Goal: Find contact information: Find contact information

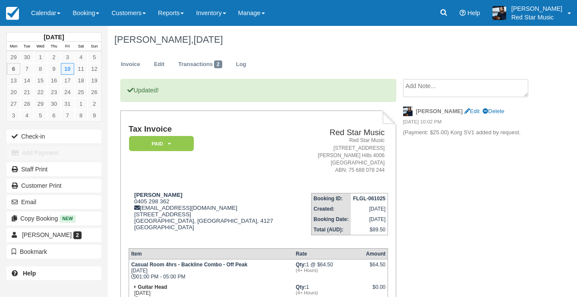
scroll to position [86, 0]
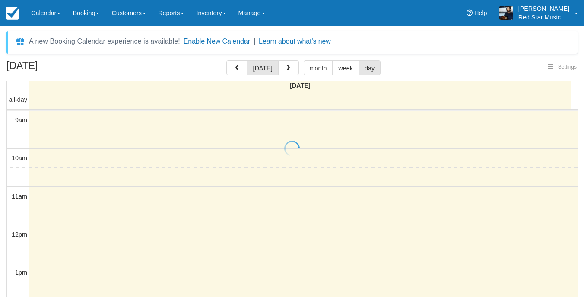
select select
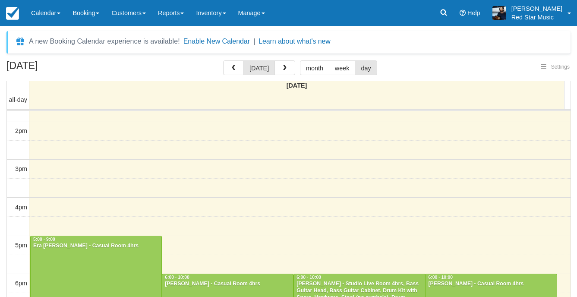
select select
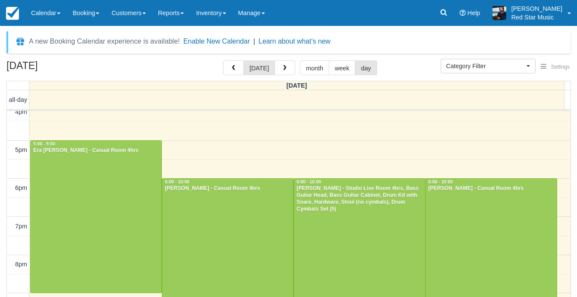
scroll to position [284, 0]
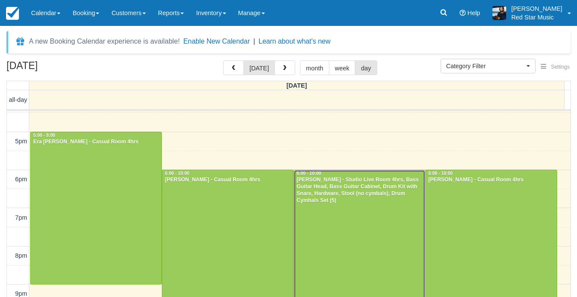
click at [365, 204] on div at bounding box center [359, 246] width 131 height 152
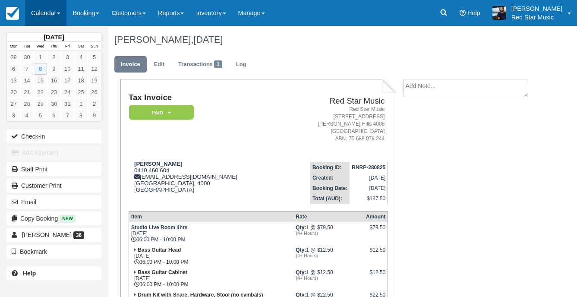
click at [36, 7] on link "Calendar" at bounding box center [45, 13] width 41 height 26
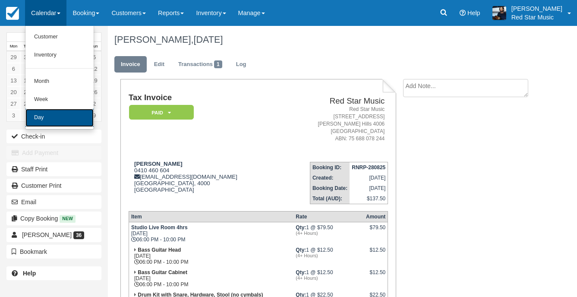
click at [68, 115] on link "Day" at bounding box center [59, 118] width 68 height 18
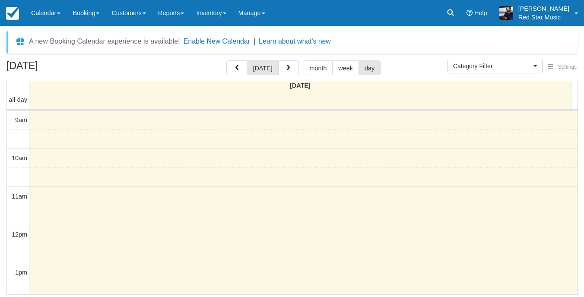
select select
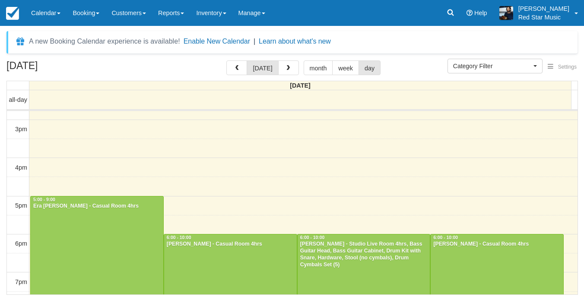
scroll to position [223, 0]
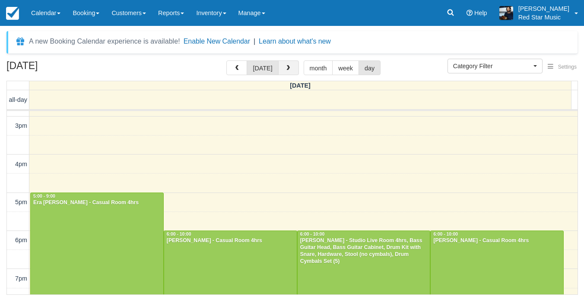
click at [282, 69] on button "button" at bounding box center [288, 67] width 21 height 15
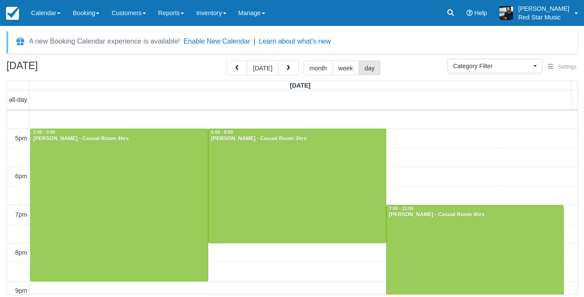
scroll to position [302, 0]
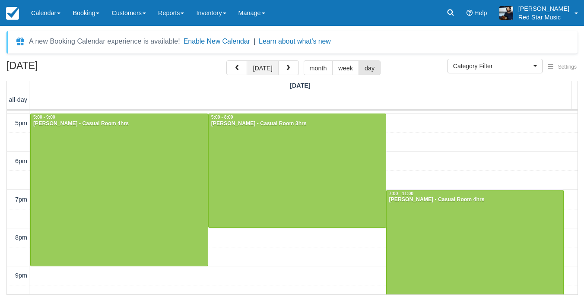
click at [251, 69] on button "today" at bounding box center [262, 67] width 32 height 15
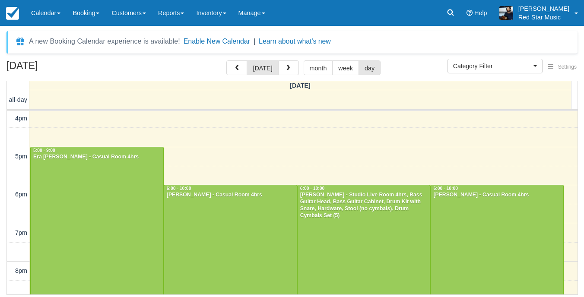
scroll to position [312, 0]
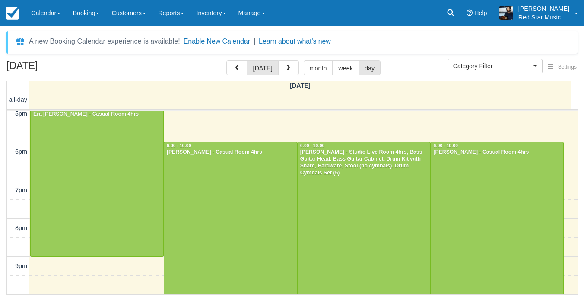
click at [290, 76] on div "October 8, 2025 today month week day" at bounding box center [291, 69] width 571 height 19
click at [290, 72] on button "button" at bounding box center [288, 67] width 21 height 15
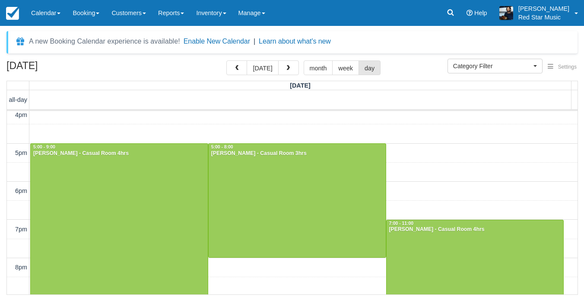
scroll to position [264, 0]
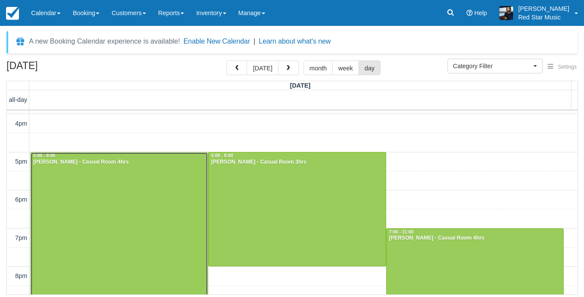
drag, startPoint x: 152, startPoint y: 169, endPoint x: 156, endPoint y: 169, distance: 4.3
click at [153, 170] on div at bounding box center [119, 228] width 177 height 152
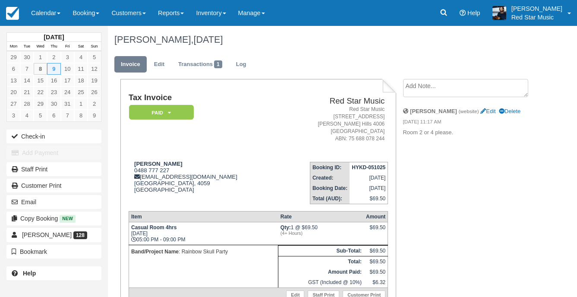
click at [469, 88] on textarea at bounding box center [465, 88] width 125 height 18
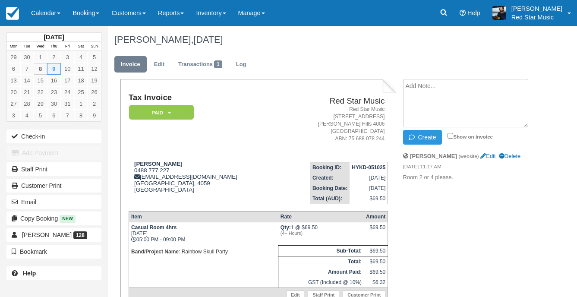
drag, startPoint x: 528, startPoint y: 166, endPoint x: 533, endPoint y: 160, distance: 7.7
click at [530, 164] on em "October 05 2025 11:17 AM" at bounding box center [468, 167] width 131 height 9
click at [45, 17] on link "Calendar" at bounding box center [45, 13] width 41 height 26
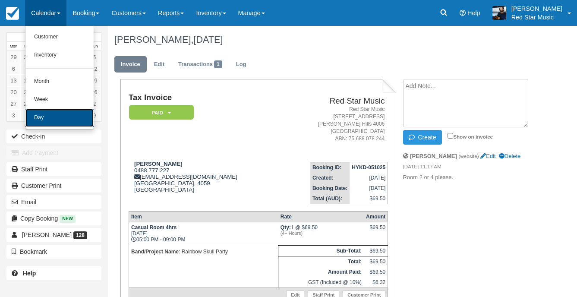
click at [53, 111] on link "Day" at bounding box center [59, 118] width 68 height 18
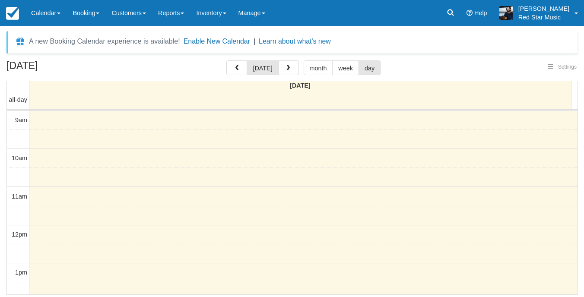
select select
click at [292, 63] on button "button" at bounding box center [288, 67] width 21 height 15
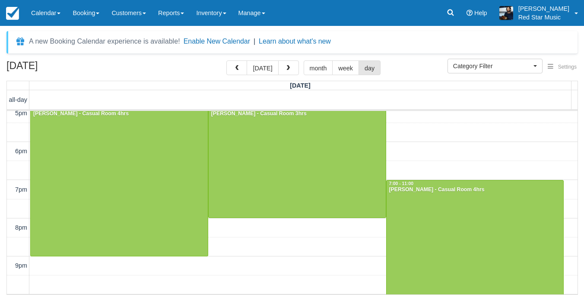
drag, startPoint x: 527, startPoint y: 147, endPoint x: 487, endPoint y: 230, distance: 91.9
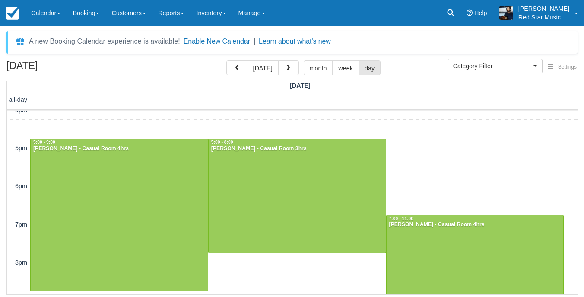
scroll to position [275, 0]
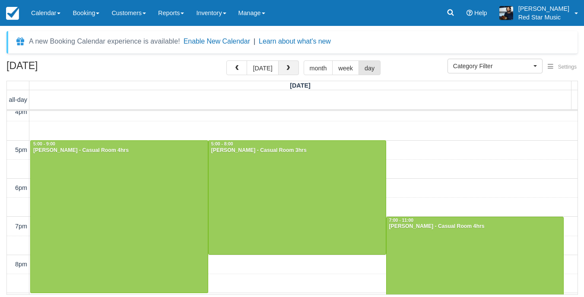
click at [289, 73] on button "button" at bounding box center [288, 67] width 21 height 15
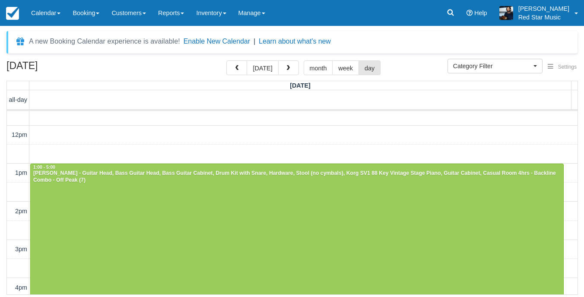
scroll to position [91, 0]
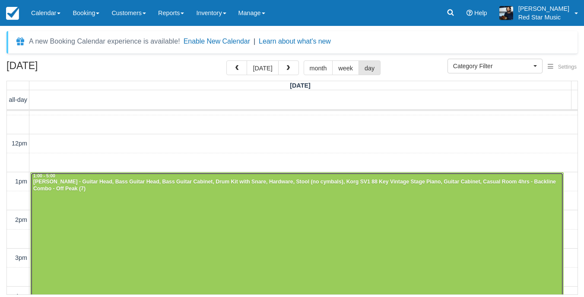
click at [285, 188] on div "Angela O'Sullivan - Guitar Head, Bass Guitar Head, Bass Guitar Cabinet, Drum Ki…" at bounding box center [297, 186] width 528 height 14
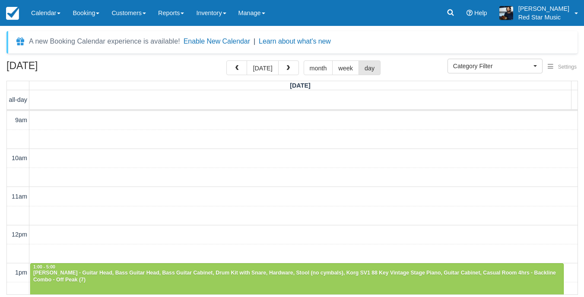
select select
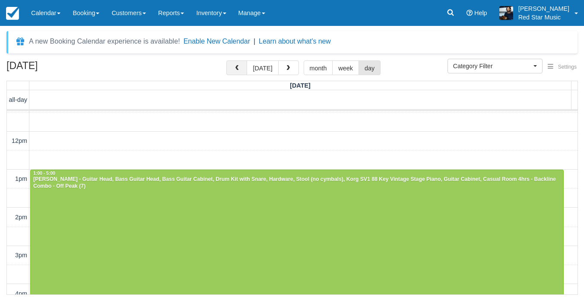
click at [233, 68] on button "button" at bounding box center [236, 67] width 21 height 15
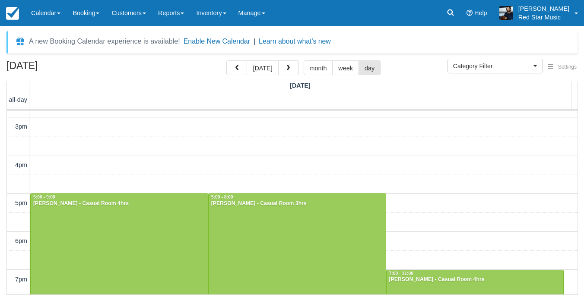
scroll to position [221, 0]
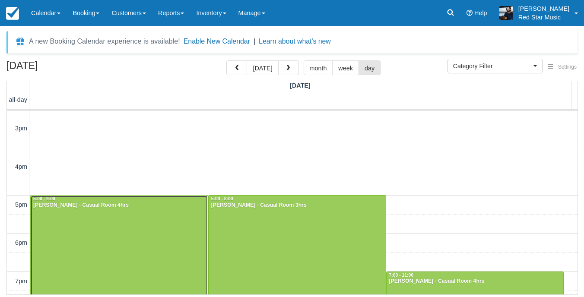
click at [150, 211] on div at bounding box center [119, 272] width 177 height 152
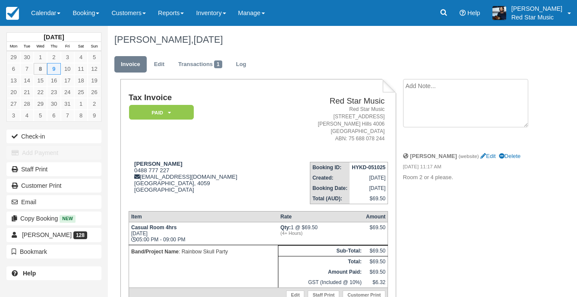
click at [422, 80] on textarea at bounding box center [465, 103] width 125 height 48
type textarea "4"
click at [420, 133] on button "Create" at bounding box center [422, 137] width 39 height 15
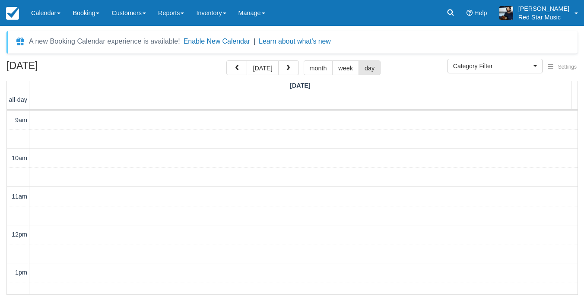
select select
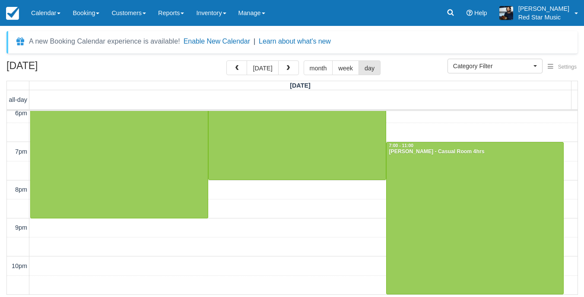
scroll to position [307, 0]
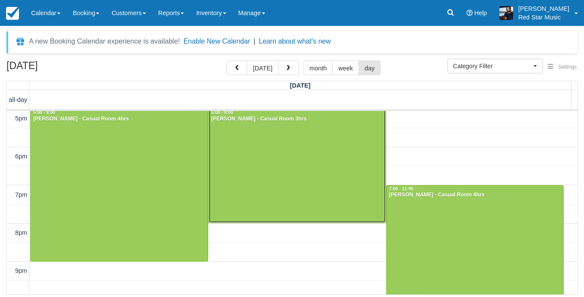
click at [284, 168] on div at bounding box center [296, 166] width 177 height 114
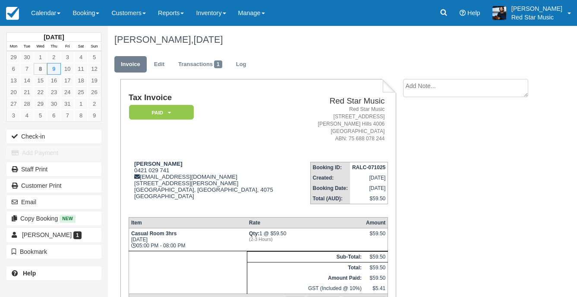
click at [422, 92] on textarea at bounding box center [465, 88] width 125 height 18
type textarea "1"
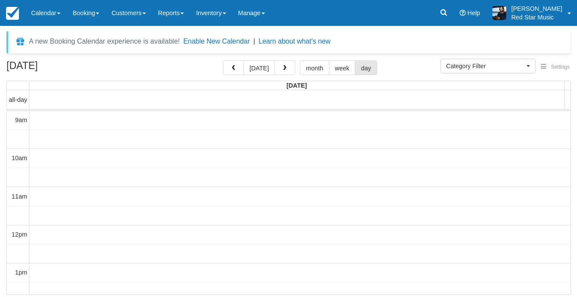
select select
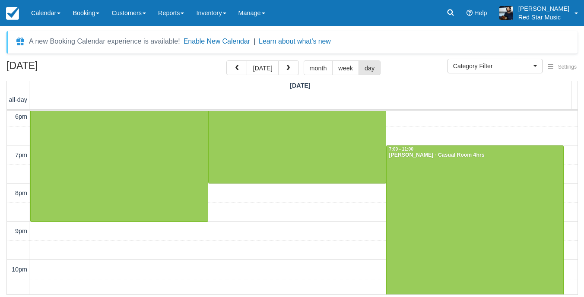
scroll to position [350, 0]
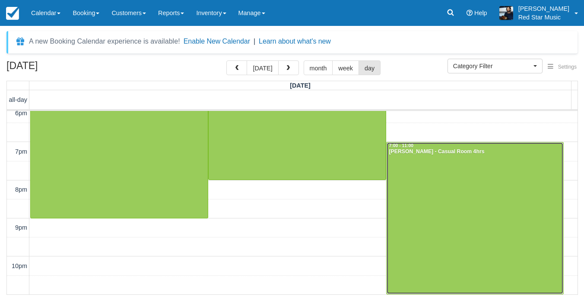
click at [474, 210] on div at bounding box center [474, 218] width 177 height 152
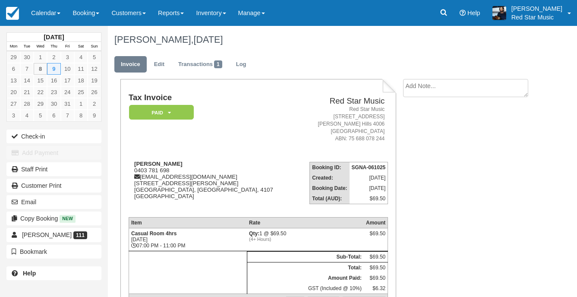
click at [438, 94] on textarea at bounding box center [465, 88] width 125 height 18
type textarea "1"
click at [417, 133] on button "Create" at bounding box center [422, 137] width 39 height 15
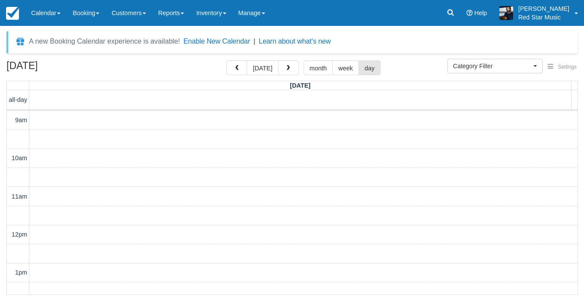
select select
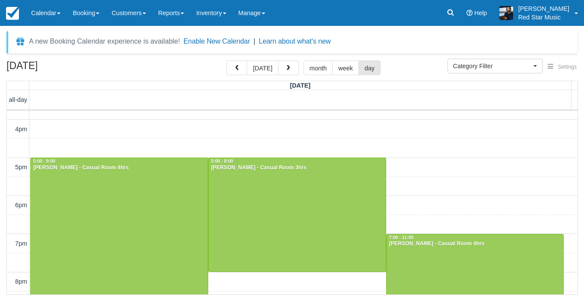
scroll to position [309, 0]
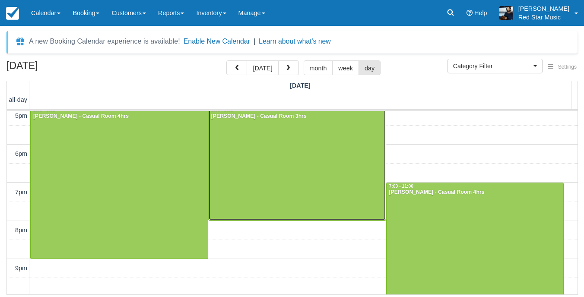
click at [357, 184] on div at bounding box center [296, 164] width 177 height 114
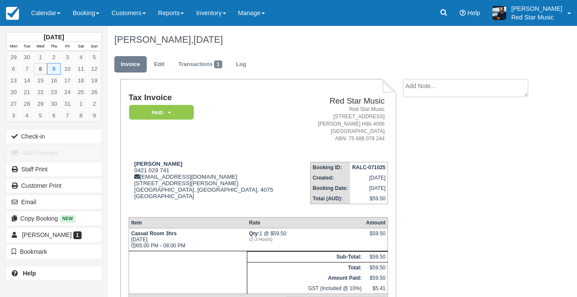
click at [412, 86] on textarea at bounding box center [465, 88] width 125 height 18
type textarea "2"
click at [425, 133] on button "Create" at bounding box center [422, 137] width 39 height 15
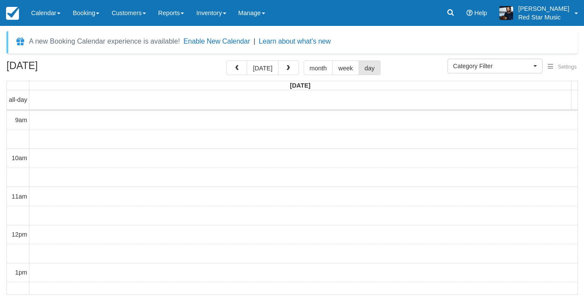
select select
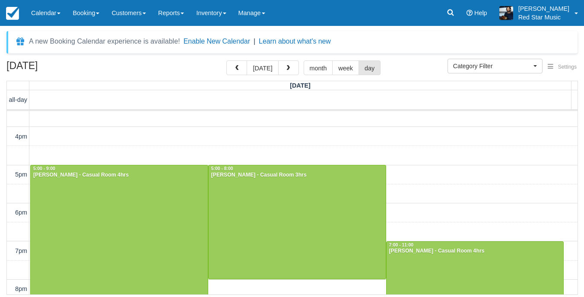
scroll to position [266, 0]
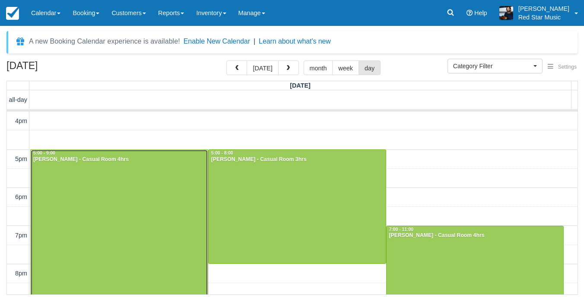
click at [157, 179] on div at bounding box center [119, 226] width 177 height 152
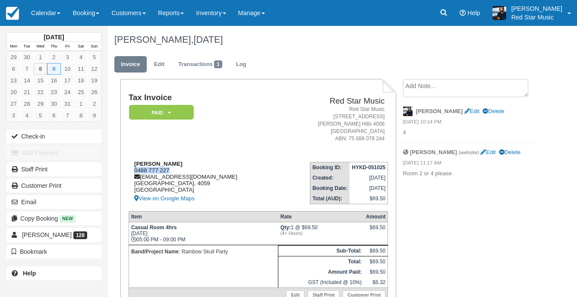
drag, startPoint x: 180, startPoint y: 169, endPoint x: 133, endPoint y: 172, distance: 47.6
click at [133, 172] on div "Paul Cuthbert 0488 777 227 rainbowskullpartyband@gmail.com Queensland, 4059 Aus…" at bounding box center [204, 182] width 151 height 43
copy div "0488 777 227"
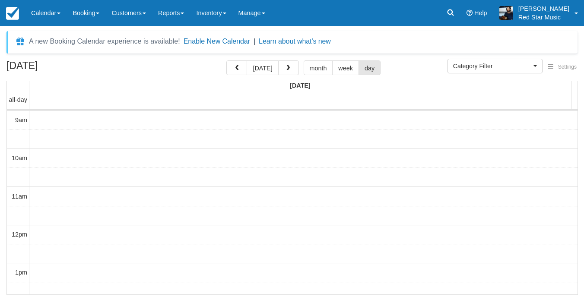
select select
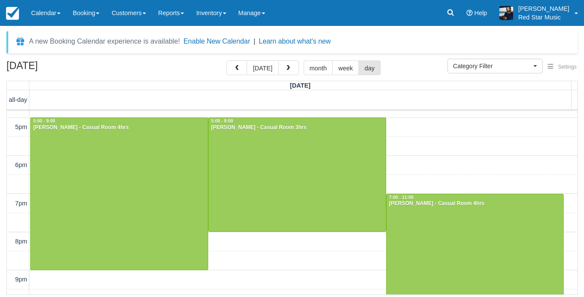
scroll to position [266, 0]
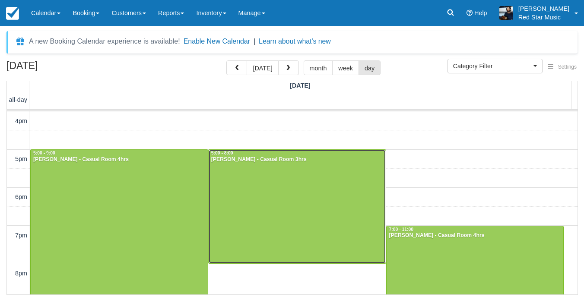
click at [268, 165] on div at bounding box center [296, 207] width 177 height 114
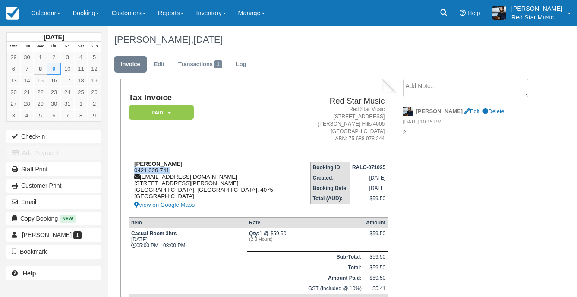
drag, startPoint x: 174, startPoint y: 168, endPoint x: 135, endPoint y: 171, distance: 39.0
click at [135, 171] on div "Yuzhen Chen 0421 029 741 pequenoyu@yeah.net 17 Arbour Street Sherwood, Queensla…" at bounding box center [213, 186] width 169 height 50
copy div "0421 029 741"
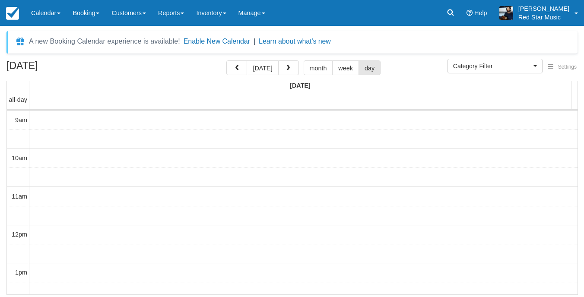
select select
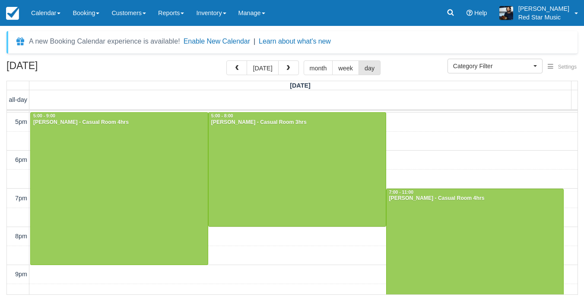
scroll to position [309, 0]
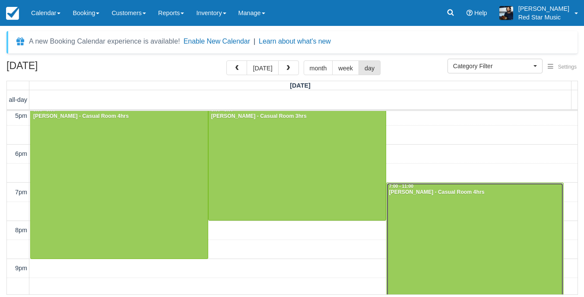
click at [452, 224] on div at bounding box center [474, 259] width 177 height 152
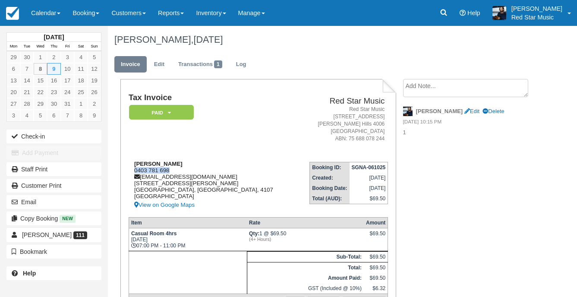
drag, startPoint x: 177, startPoint y: 170, endPoint x: 132, endPoint y: 172, distance: 45.4
click at [132, 172] on div "[PERSON_NAME] 0403 781 698 [EMAIL_ADDRESS][DOMAIN_NAME] [STREET_ADDRESS][PERSON…" at bounding box center [213, 186] width 168 height 50
copy div "0403 781 698"
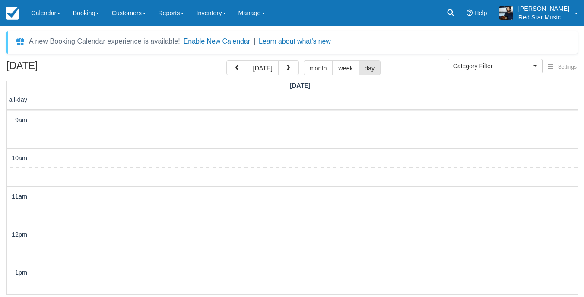
select select
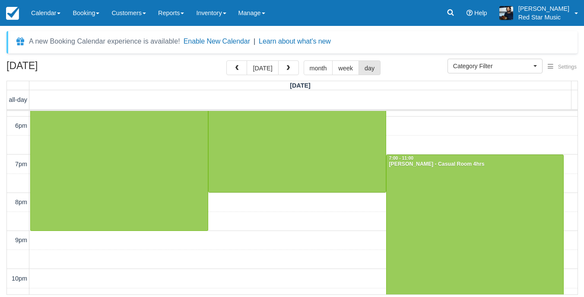
scroll to position [350, 0]
